Goal: Task Accomplishment & Management: Complete application form

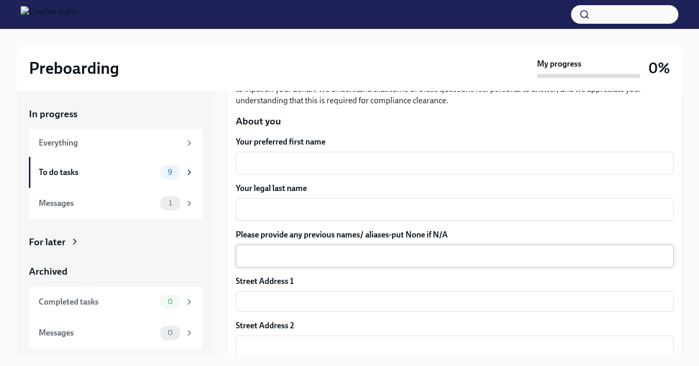
scroll to position [118, 0]
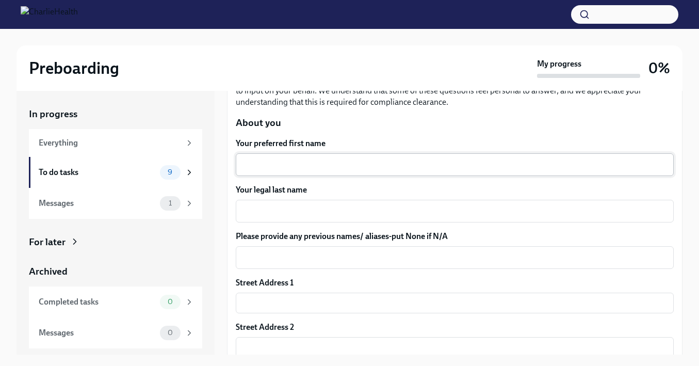
click at [263, 154] on div "x ​" at bounding box center [455, 164] width 438 height 23
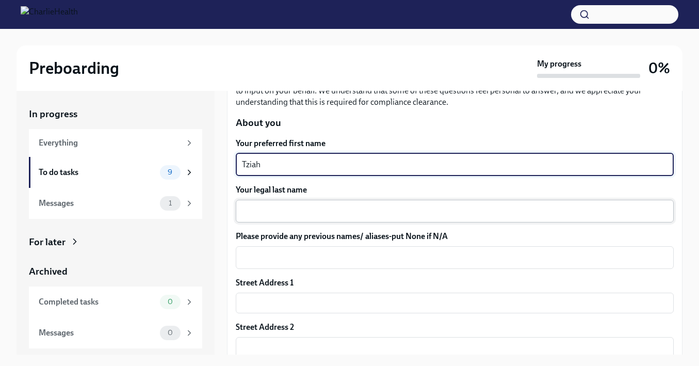
type textarea "Tziah"
click at [267, 214] on textarea "Your legal last name" at bounding box center [454, 211] width 425 height 12
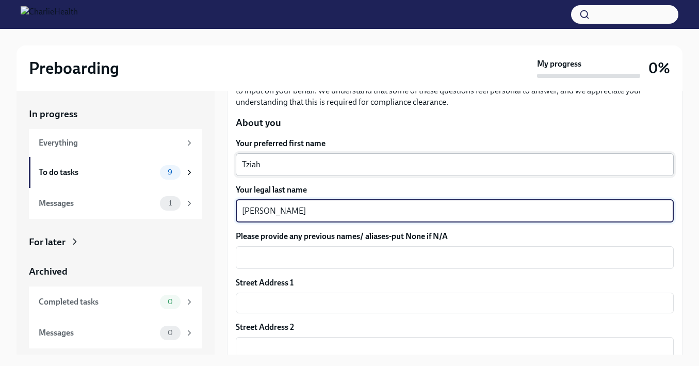
type textarea "[PERSON_NAME]"
click at [247, 164] on textarea "Tziah" at bounding box center [454, 164] width 425 height 12
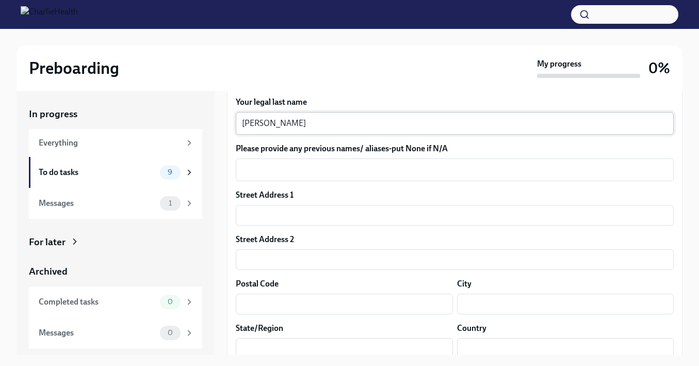
scroll to position [208, 0]
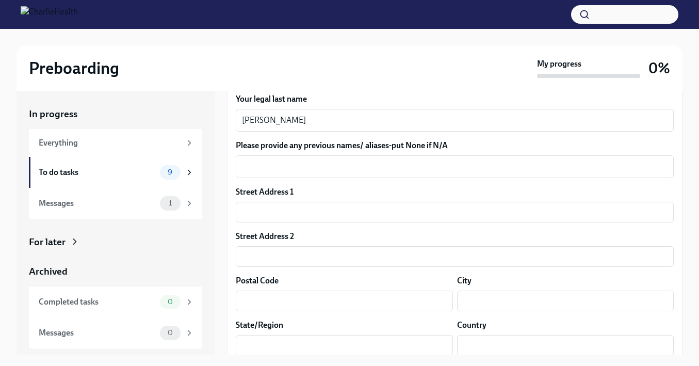
type textarea "T'Ziah"
click at [267, 201] on div "Street Address 1 ​" at bounding box center [455, 204] width 438 height 36
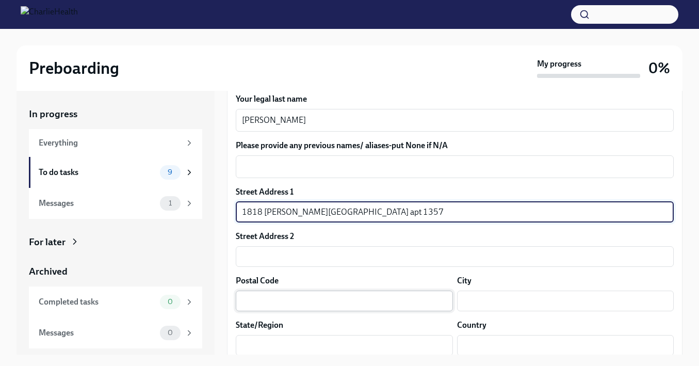
type input "1818 [PERSON_NAME][GEOGRAPHIC_DATA] apt 1357"
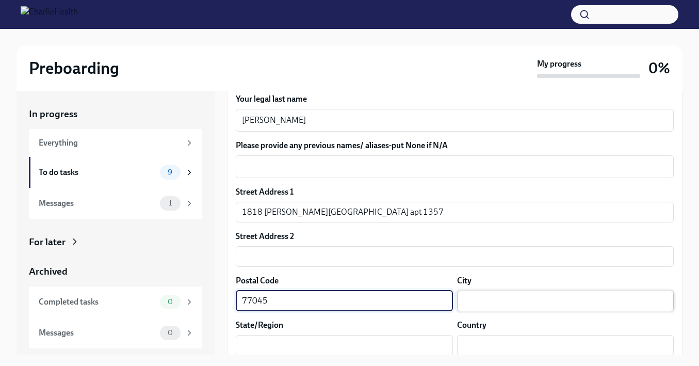
type input "77045"
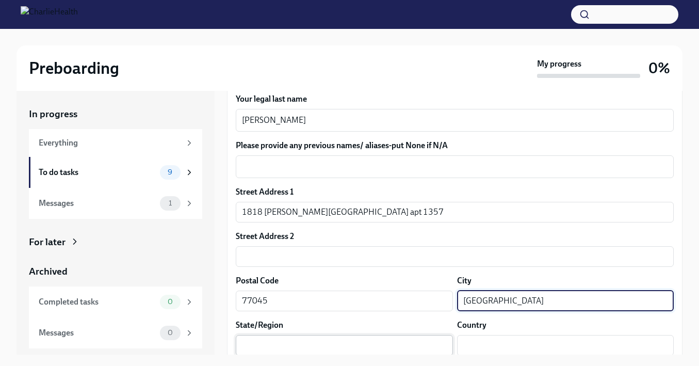
type input "[GEOGRAPHIC_DATA]"
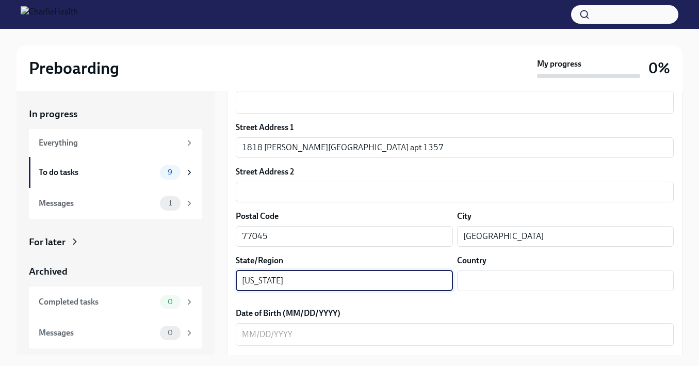
scroll to position [297, 0]
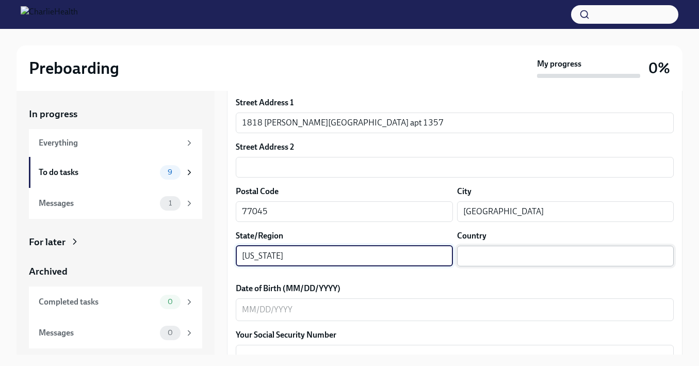
type input "[US_STATE]"
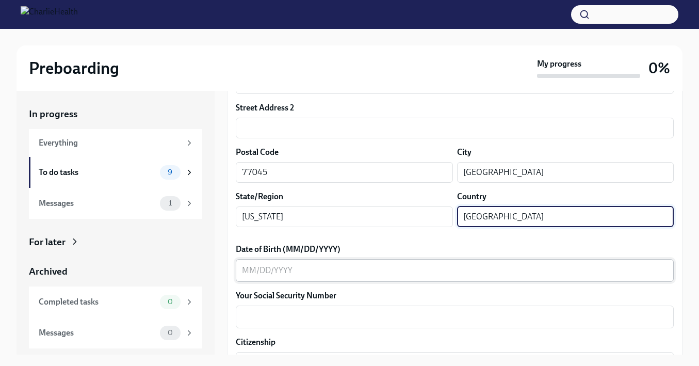
scroll to position [371, 0]
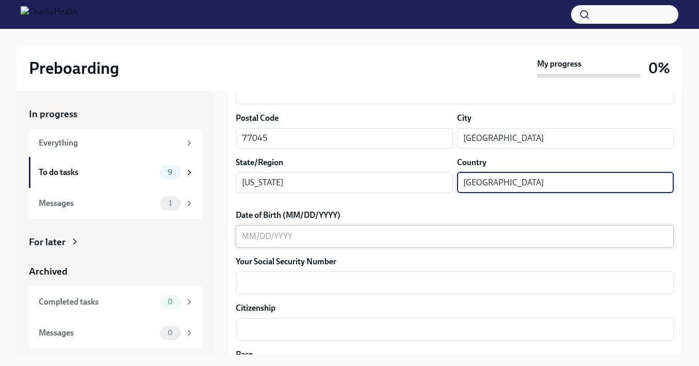
type input "[GEOGRAPHIC_DATA]"
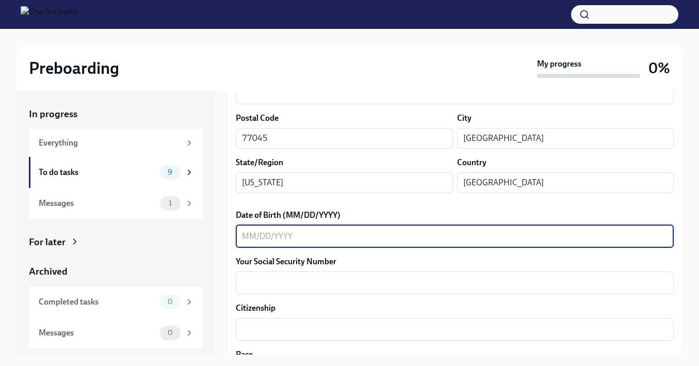
click at [253, 235] on textarea "Date of Birth (MM/DD/YYYY)" at bounding box center [454, 236] width 425 height 12
type textarea "10242000"
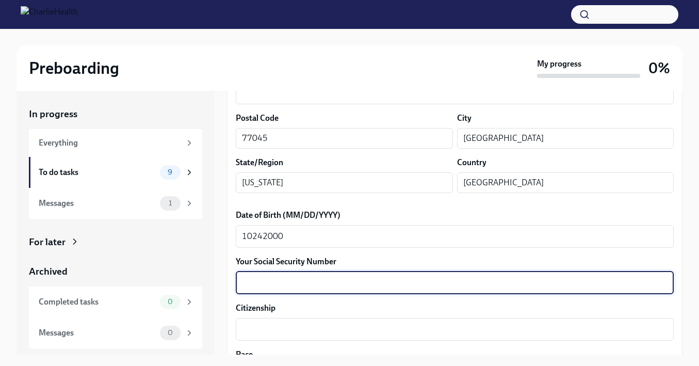
click at [270, 279] on textarea "Your Social Security Number" at bounding box center [454, 282] width 425 height 12
type textarea "240950080"
click at [265, 322] on div "x ​" at bounding box center [455, 329] width 438 height 23
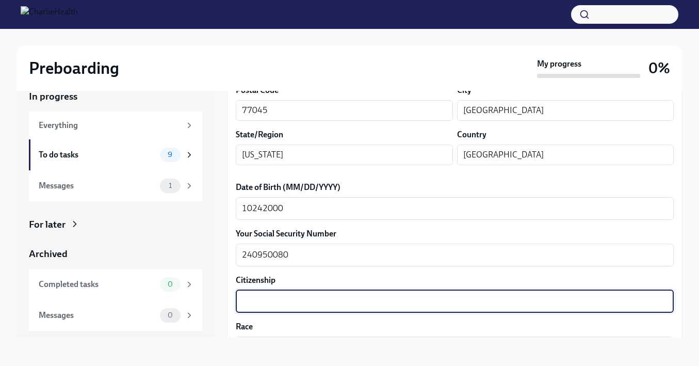
scroll to position [535, 0]
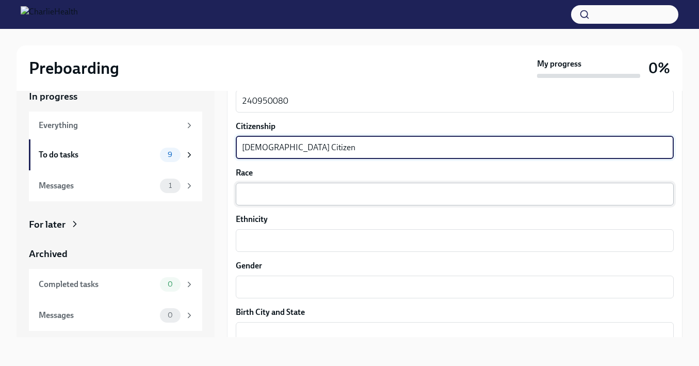
type textarea "[DEMOGRAPHIC_DATA] Citizen"
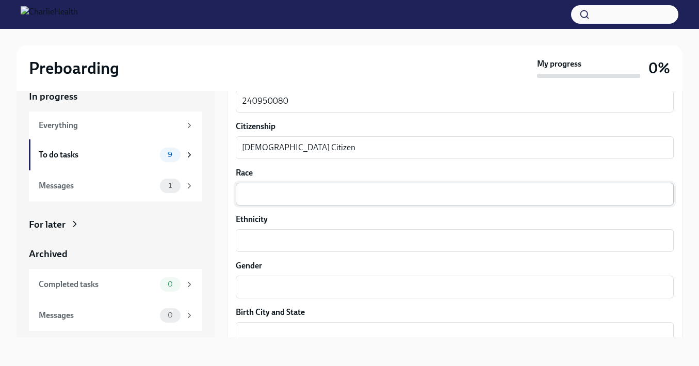
click at [281, 185] on div "x ​" at bounding box center [455, 193] width 438 height 23
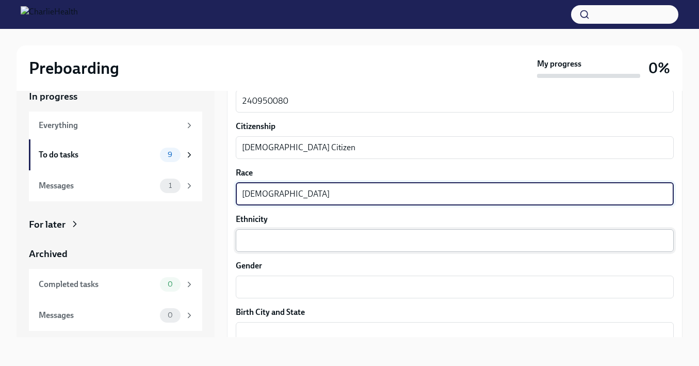
type textarea "[DEMOGRAPHIC_DATA]"
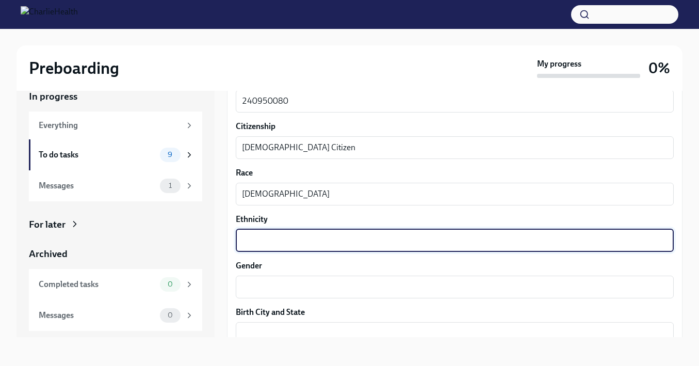
click at [294, 239] on textarea "Ethnicity" at bounding box center [454, 240] width 425 height 12
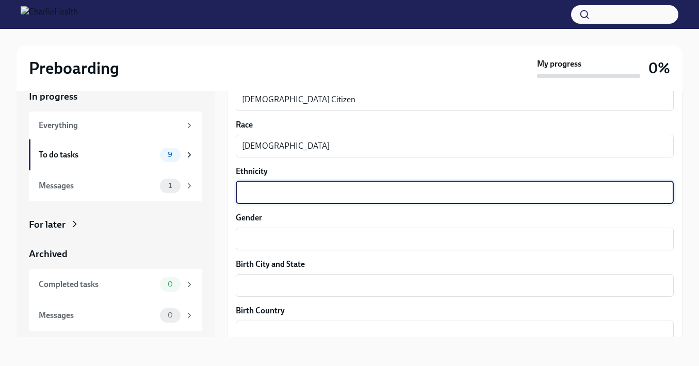
scroll to position [616, 0]
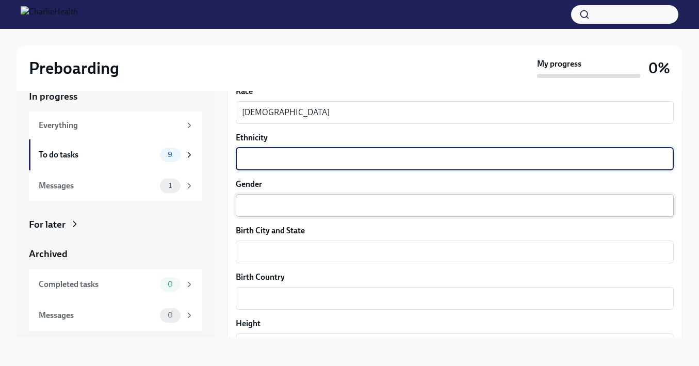
click at [280, 204] on textarea "Gender" at bounding box center [454, 205] width 425 height 12
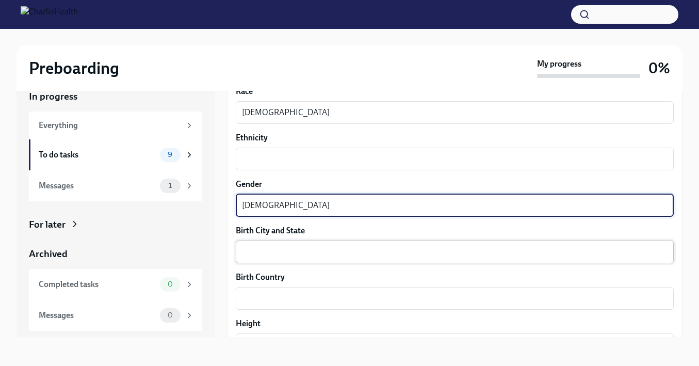
type textarea "[DEMOGRAPHIC_DATA]"
click at [291, 243] on div "x ​" at bounding box center [455, 251] width 438 height 23
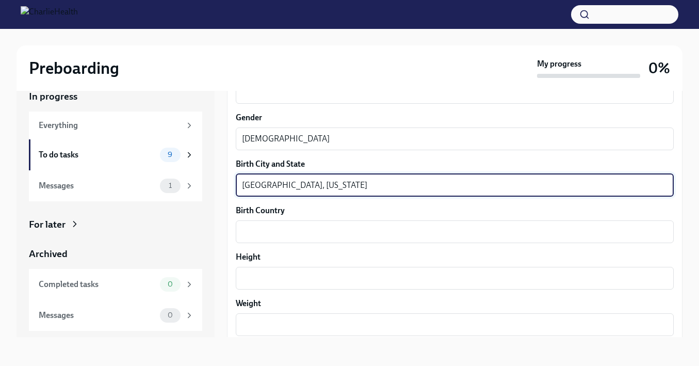
scroll to position [689, 0]
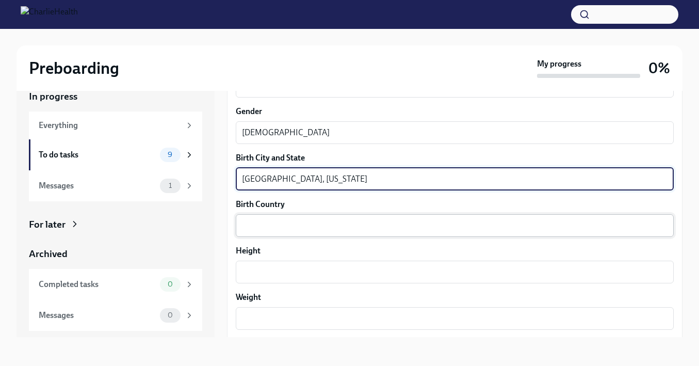
type textarea "[GEOGRAPHIC_DATA], [US_STATE]"
click at [310, 221] on textarea "Birth Country" at bounding box center [454, 225] width 425 height 12
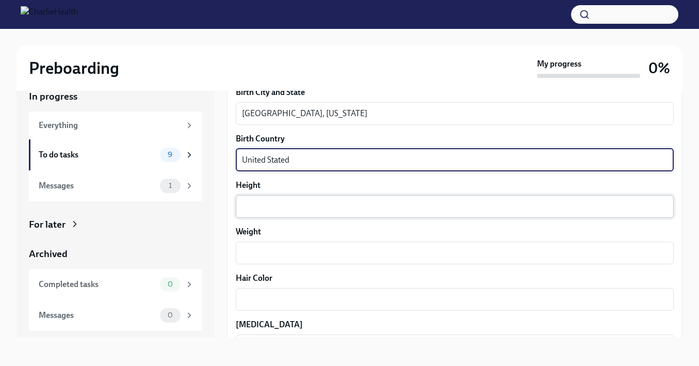
scroll to position [764, 0]
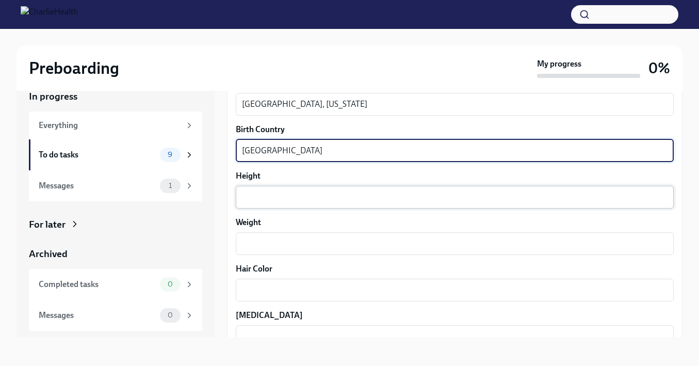
type textarea "[GEOGRAPHIC_DATA]"
click at [314, 191] on textarea "Height" at bounding box center [454, 197] width 425 height 12
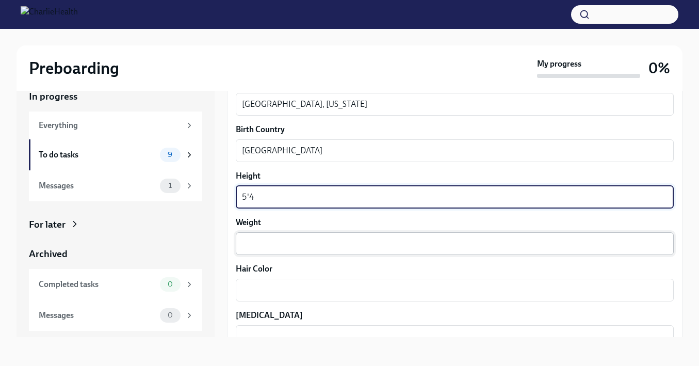
type textarea "5'4"
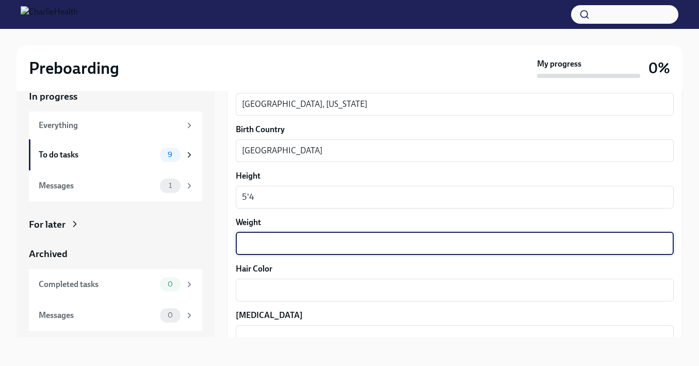
click at [299, 243] on textarea "Weight" at bounding box center [454, 243] width 425 height 12
type textarea "140"
click at [261, 288] on textarea "Hair Color" at bounding box center [454, 290] width 425 height 12
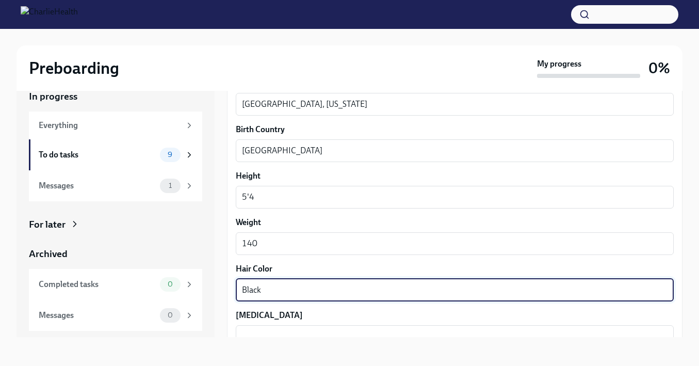
type textarea "Black"
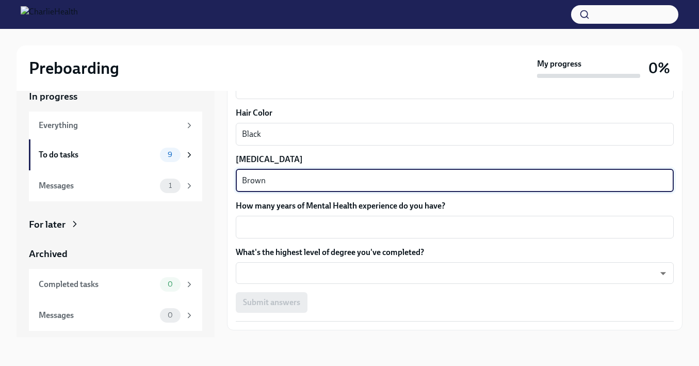
scroll to position [921, 0]
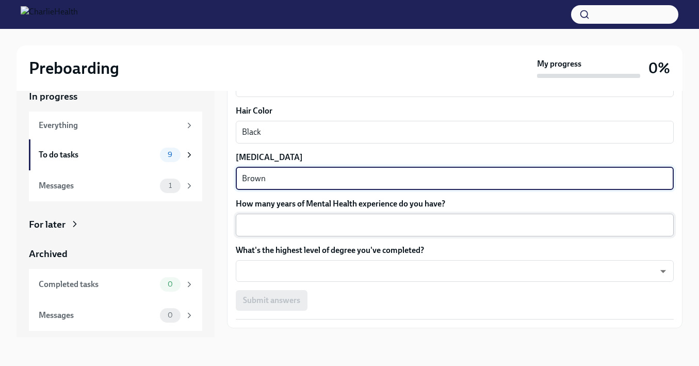
type textarea "Brown"
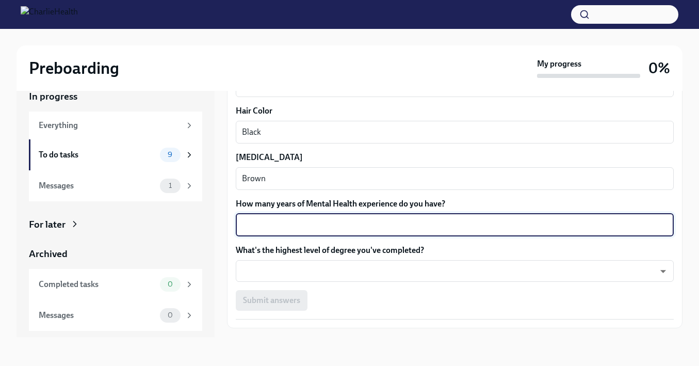
click at [285, 221] on textarea "How many years of Mental Health experience do you have?" at bounding box center [454, 225] width 425 height 12
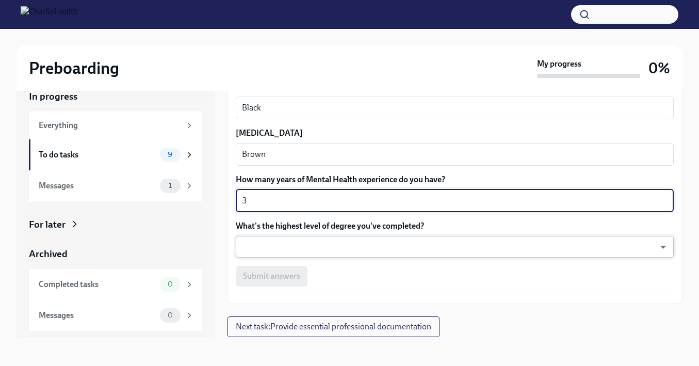
scroll to position [945, 0]
type textarea "3"
click at [343, 247] on body "Preboarding My progress 0% In progress Everything To do tasks 9 Messages 1 For …" at bounding box center [349, 173] width 699 height 383
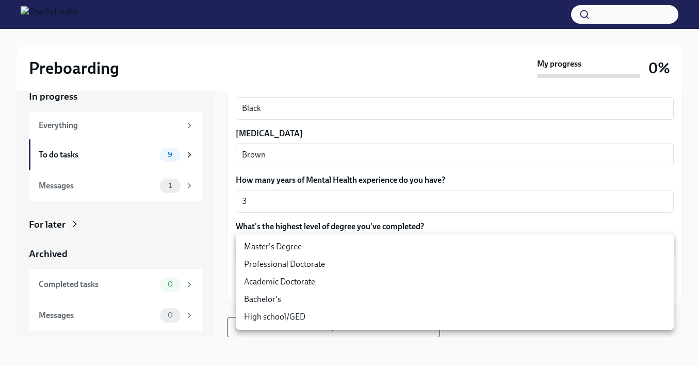
click at [299, 247] on li "Master's Degree" at bounding box center [455, 247] width 438 height 18
type input "2vBr-ghkD"
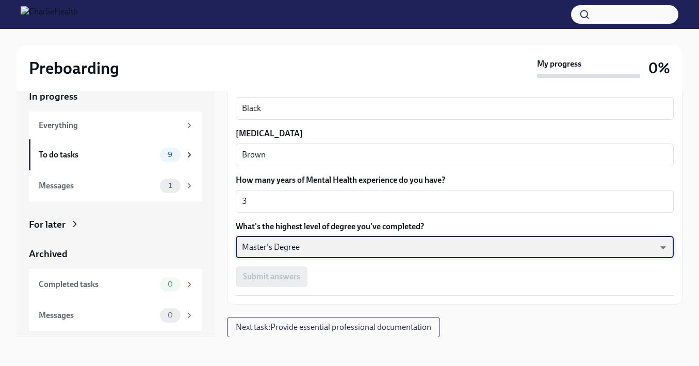
scroll to position [18, 0]
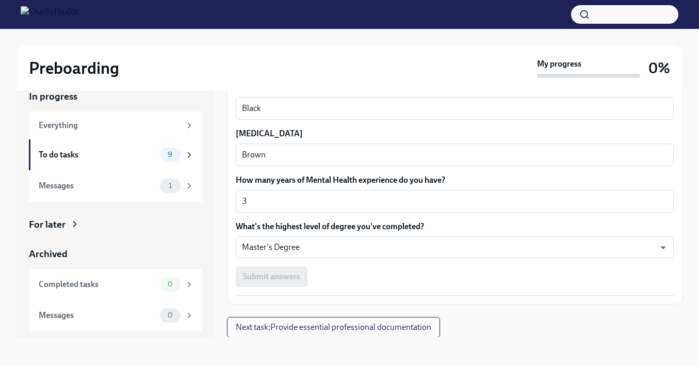
click at [214, 237] on div "In progress Everything To do tasks 9 Messages 1 For later Archived Completed ta…" at bounding box center [115, 204] width 198 height 263
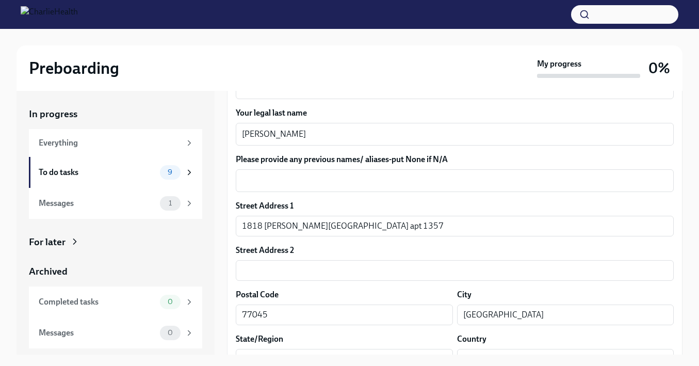
scroll to position [194, 0]
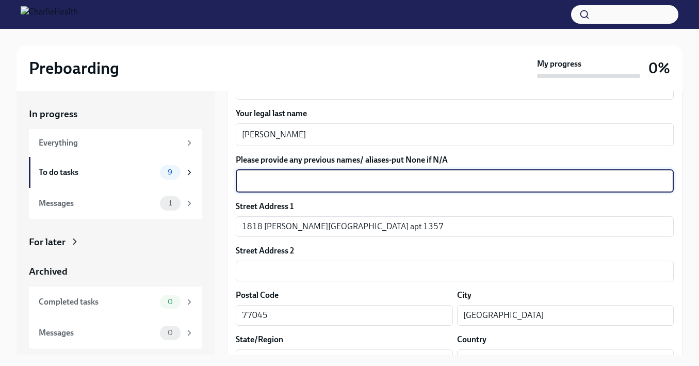
click at [318, 187] on textarea "Please provide any previous names/ aliases-put None if N/A" at bounding box center [454, 181] width 425 height 12
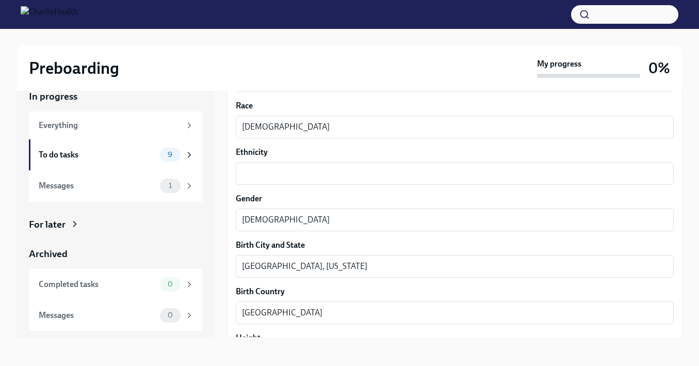
scroll to position [600, 0]
type textarea "N/A"
click at [286, 180] on textarea "Ethnicity" at bounding box center [454, 175] width 425 height 12
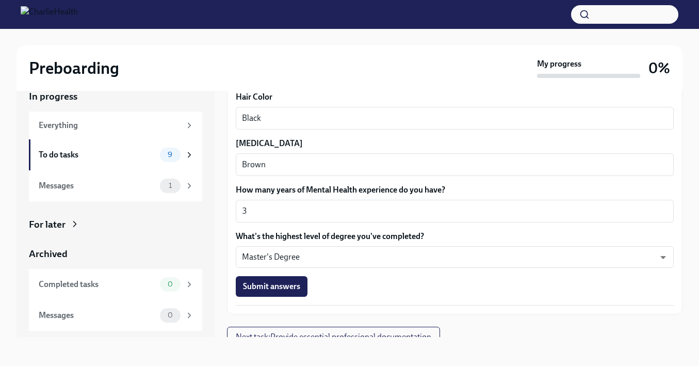
scroll to position [934, 0]
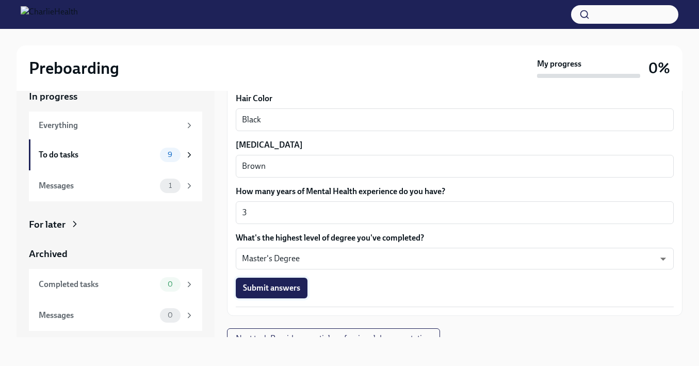
type textarea "N/A"
click at [271, 288] on span "Submit answers" at bounding box center [271, 288] width 57 height 10
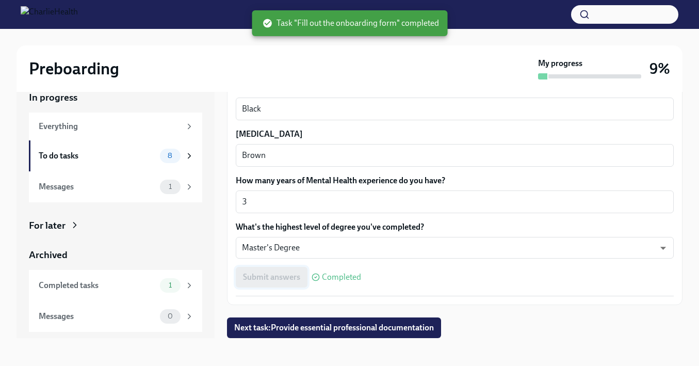
scroll to position [945, 0]
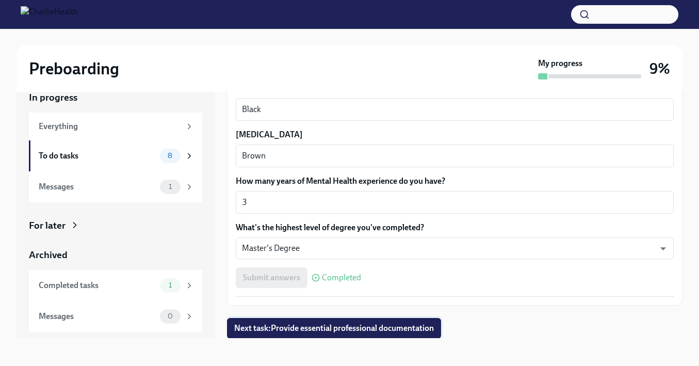
click at [345, 330] on span "Next task : Provide essential professional documentation" at bounding box center [334, 328] width 200 height 10
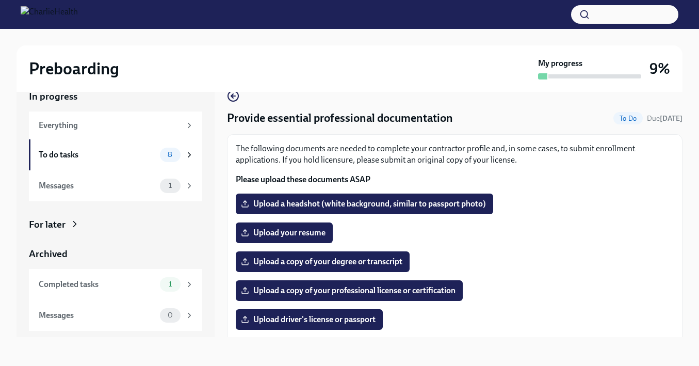
scroll to position [19, 0]
click at [120, 180] on div "Messages" at bounding box center [97, 185] width 117 height 11
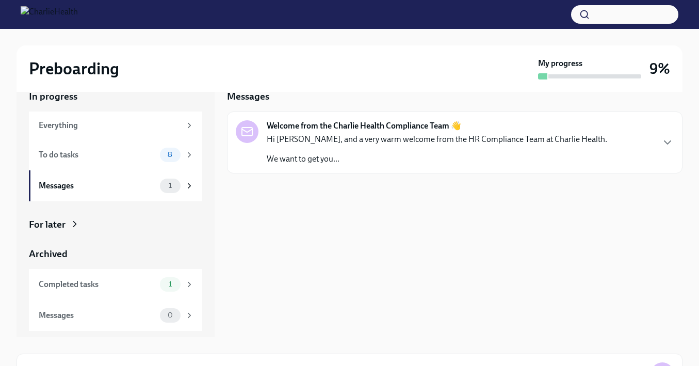
click at [368, 135] on p "Hi [PERSON_NAME], and a very warm welcome from the HR Compliance Team at Charli…" at bounding box center [437, 139] width 340 height 11
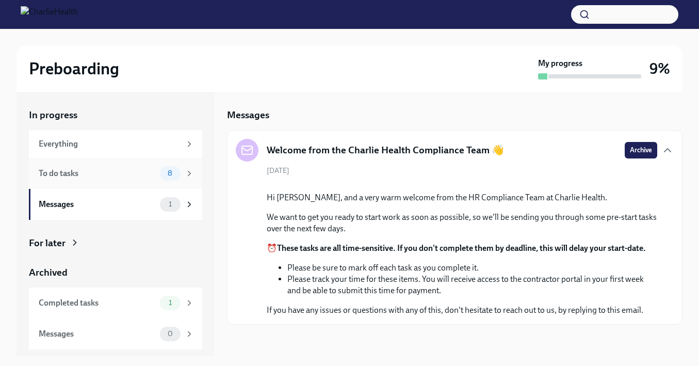
click at [109, 172] on div "To do tasks" at bounding box center [97, 173] width 117 height 11
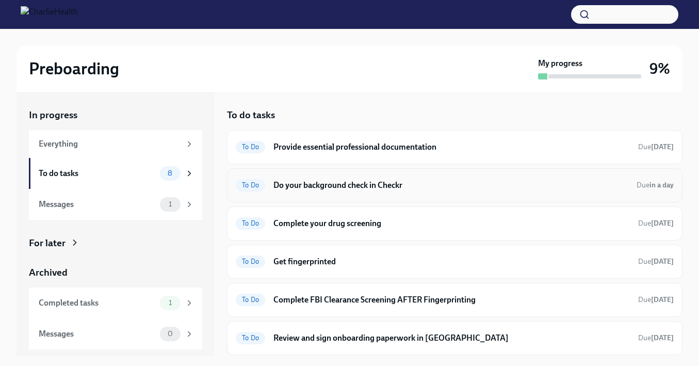
click at [322, 189] on h6 "Do your background check in Checkr" at bounding box center [450, 184] width 355 height 11
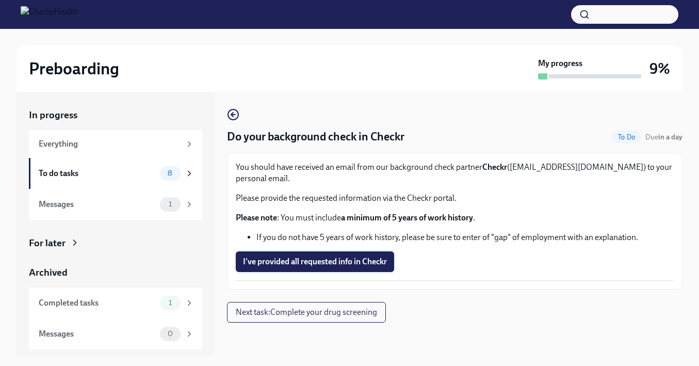
click at [307, 256] on span "I've provided all requested info in Checkr" at bounding box center [315, 261] width 144 height 10
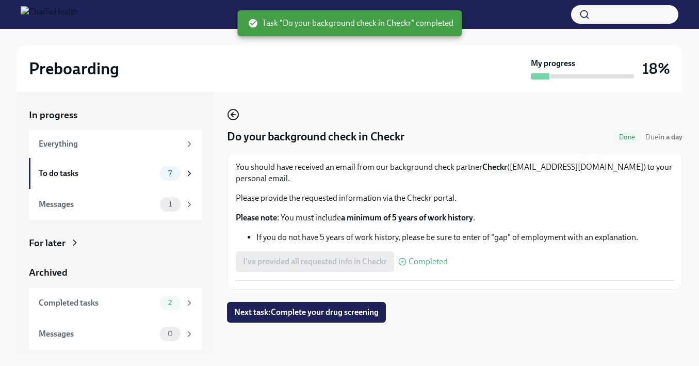
click at [234, 114] on icon "button" at bounding box center [233, 114] width 4 height 0
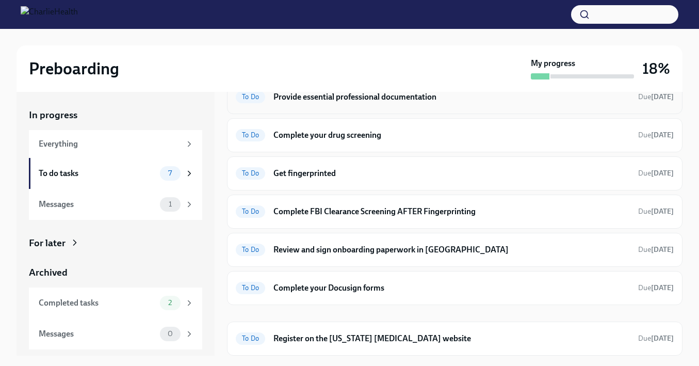
scroll to position [49, 0]
click at [172, 148] on div "Everything" at bounding box center [110, 143] width 142 height 11
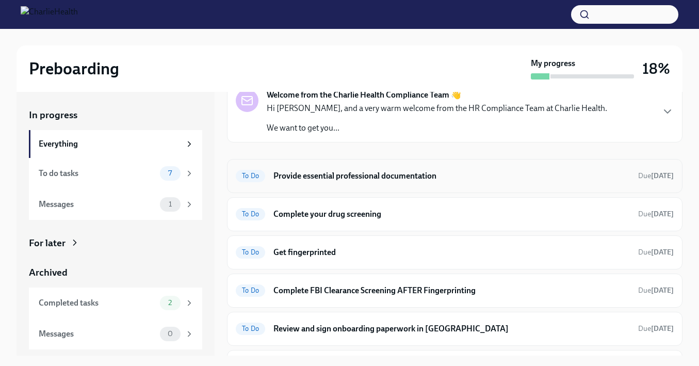
click at [312, 185] on div "To Do Provide essential professional documentation Due [DATE]" at bounding box center [454, 176] width 455 height 34
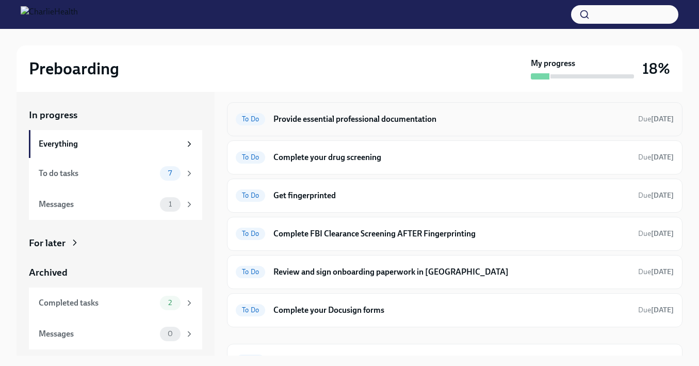
scroll to position [107, 0]
click at [302, 311] on h6 "Complete your Docusign forms" at bounding box center [451, 309] width 356 height 11
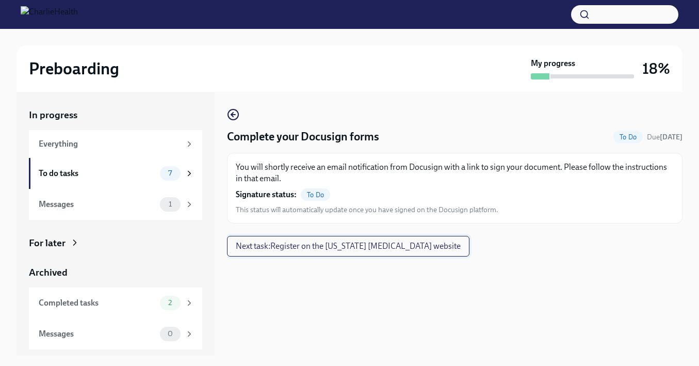
click at [279, 250] on span "Next task : Register on the [US_STATE] [MEDICAL_DATA] website" at bounding box center [348, 246] width 225 height 10
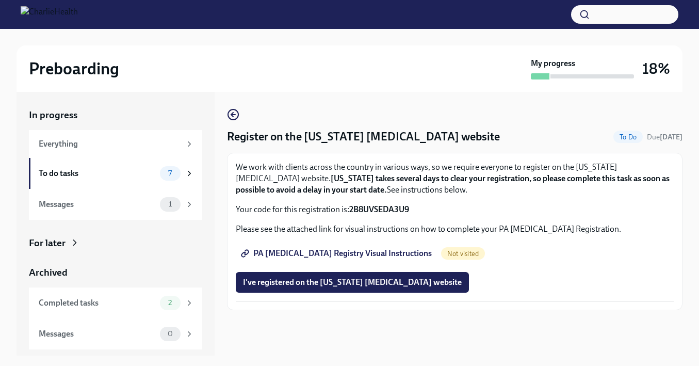
click at [363, 250] on span "PA [MEDICAL_DATA] Registry Visual Instructions" at bounding box center [337, 253] width 189 height 10
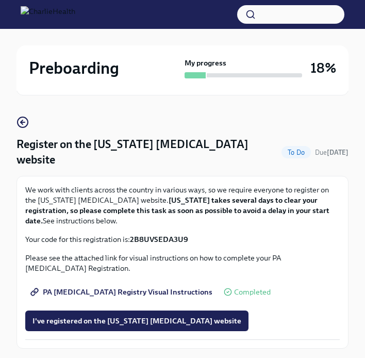
scroll to position [43, 0]
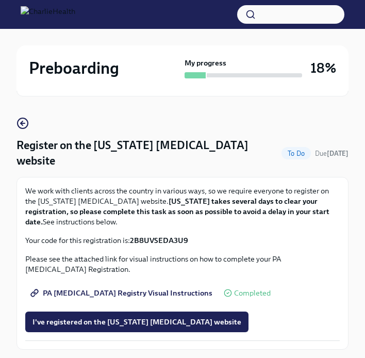
click at [129, 288] on span "PA [MEDICAL_DATA] Registry Visual Instructions" at bounding box center [122, 293] width 180 height 10
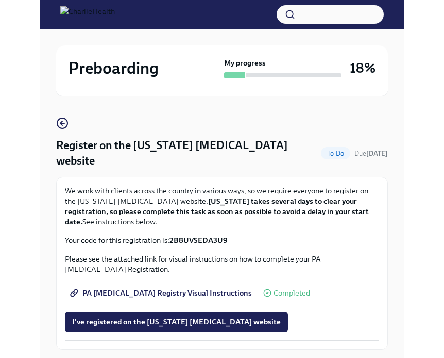
scroll to position [36, 0]
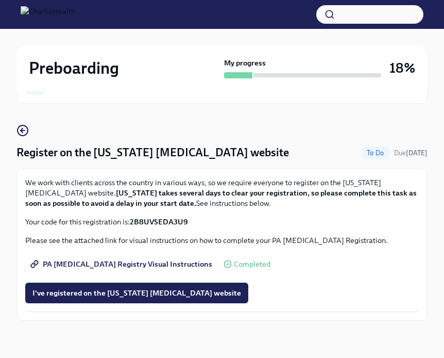
drag, startPoint x: 196, startPoint y: 218, endPoint x: 132, endPoint y: 219, distance: 63.9
click at [132, 219] on p "Your code for this registration is: 2B8UVSEDA3U9" at bounding box center [222, 222] width 394 height 10
copy p "2B8UVSEDA3U9"
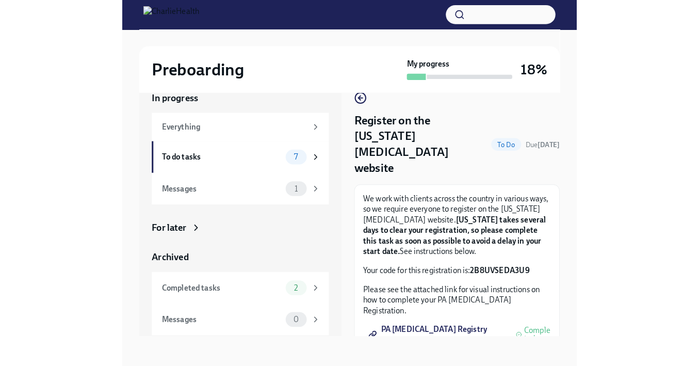
scroll to position [15, 0]
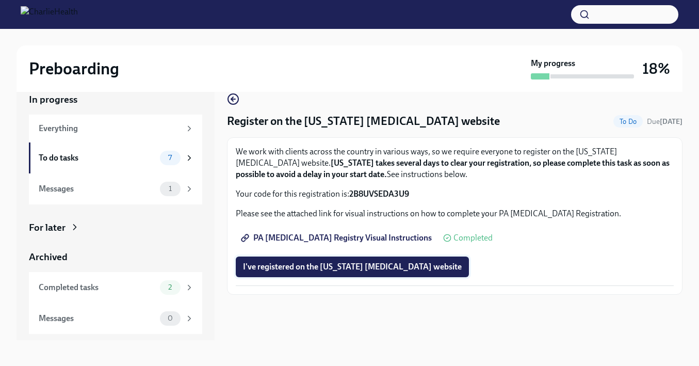
click at [331, 270] on span "I've registered on the [US_STATE] [MEDICAL_DATA] website" at bounding box center [352, 266] width 219 height 10
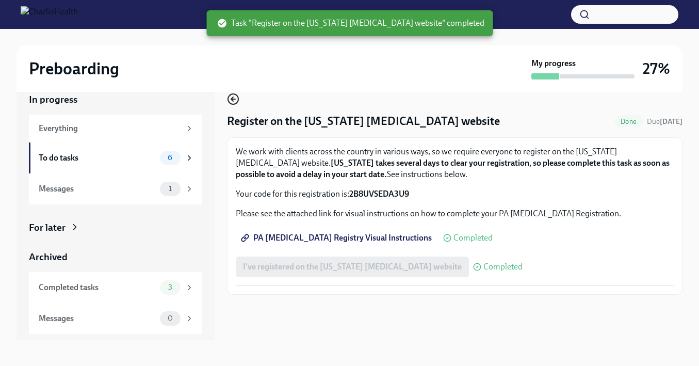
click at [230, 102] on icon "button" at bounding box center [233, 99] width 12 height 12
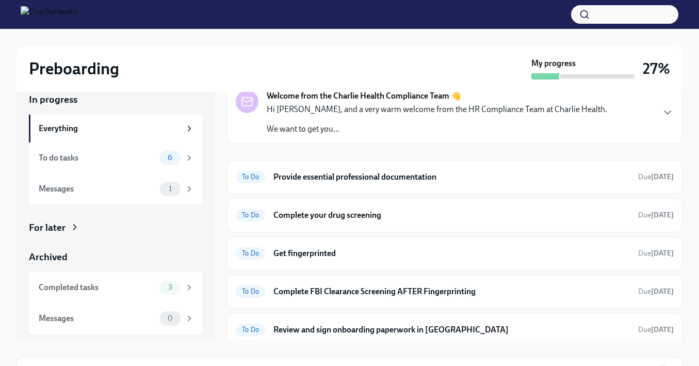
scroll to position [41, 0]
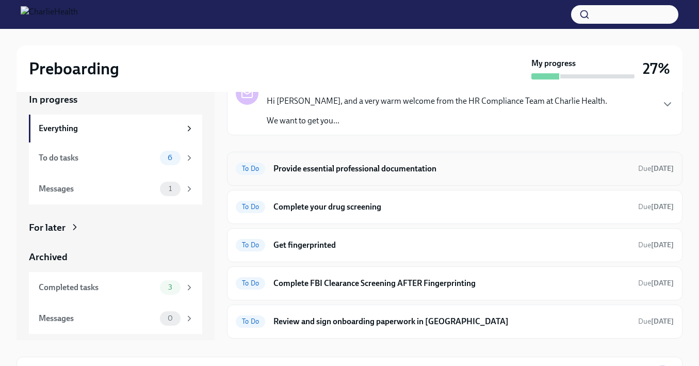
click at [305, 173] on h6 "Provide essential professional documentation" at bounding box center [451, 168] width 356 height 11
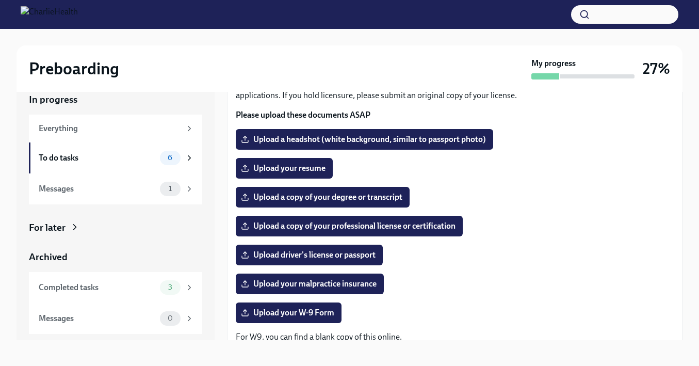
scroll to position [106, 0]
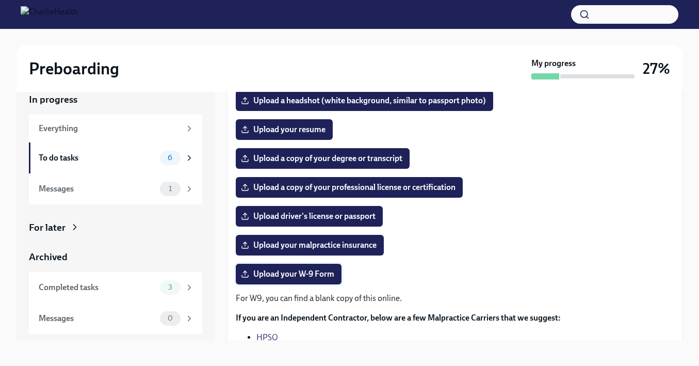
click at [304, 276] on span "Upload your W-9 Form" at bounding box center [288, 274] width 91 height 10
click at [0, 0] on input "Upload your W-9 Form" at bounding box center [0, 0] width 0 height 0
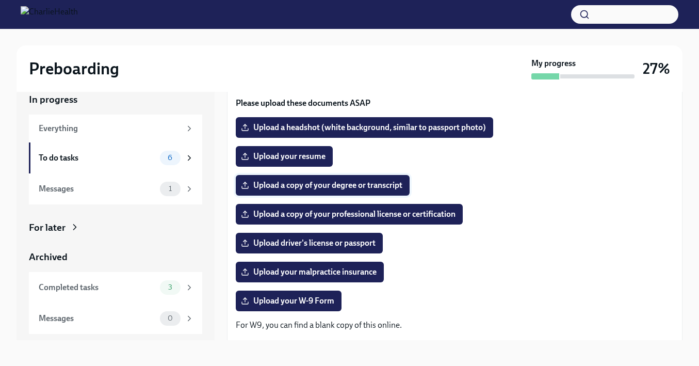
scroll to position [78, 0]
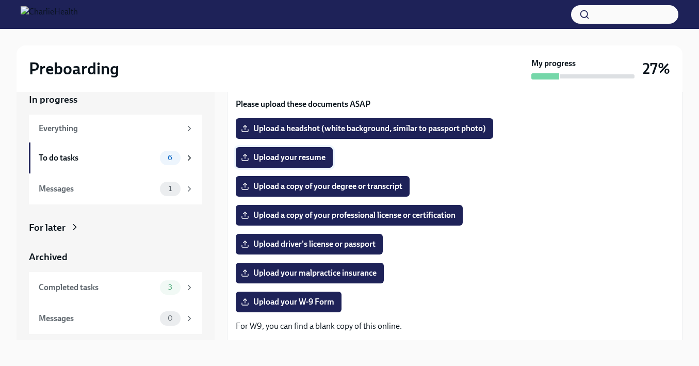
click at [309, 152] on span "Upload your resume" at bounding box center [284, 157] width 82 height 10
click at [0, 0] on input "Upload your resume" at bounding box center [0, 0] width 0 height 0
click at [374, 187] on span "Upload a copy of your degree or transcript" at bounding box center [322, 186] width 159 height 10
click at [0, 0] on input "Upload a copy of your degree or transcript" at bounding box center [0, 0] width 0 height 0
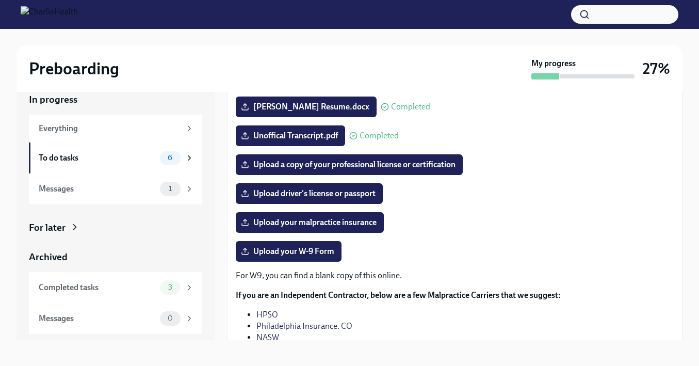
scroll to position [126, 0]
